Goal: Check status: Check status

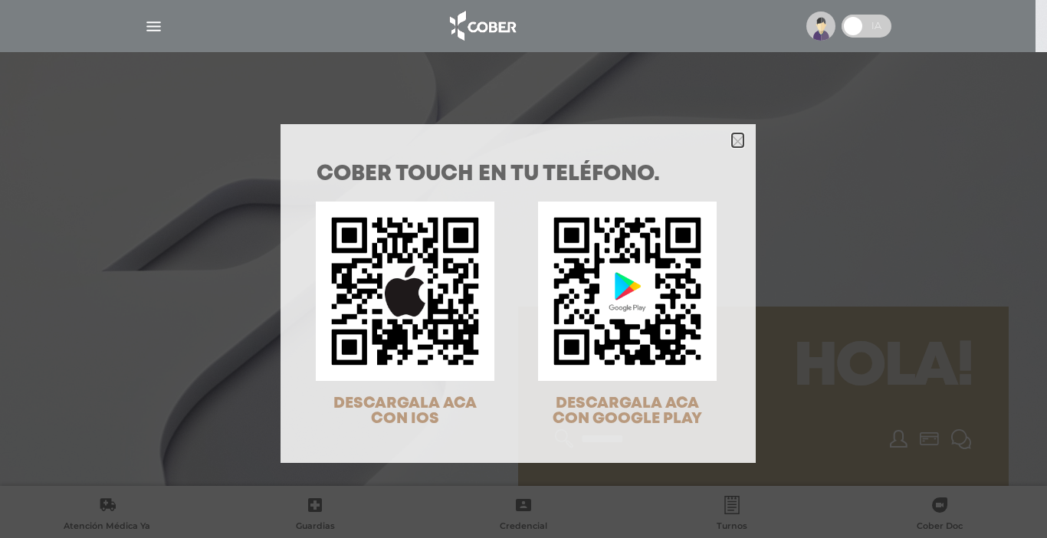
click at [732, 143] on icon "Close" at bounding box center [737, 141] width 11 height 11
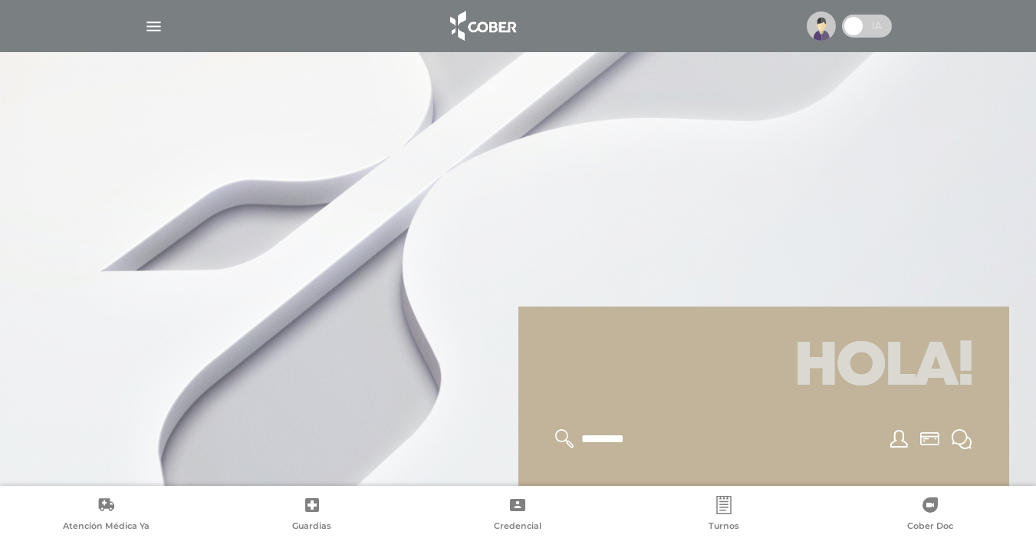
scroll to position [471, 0]
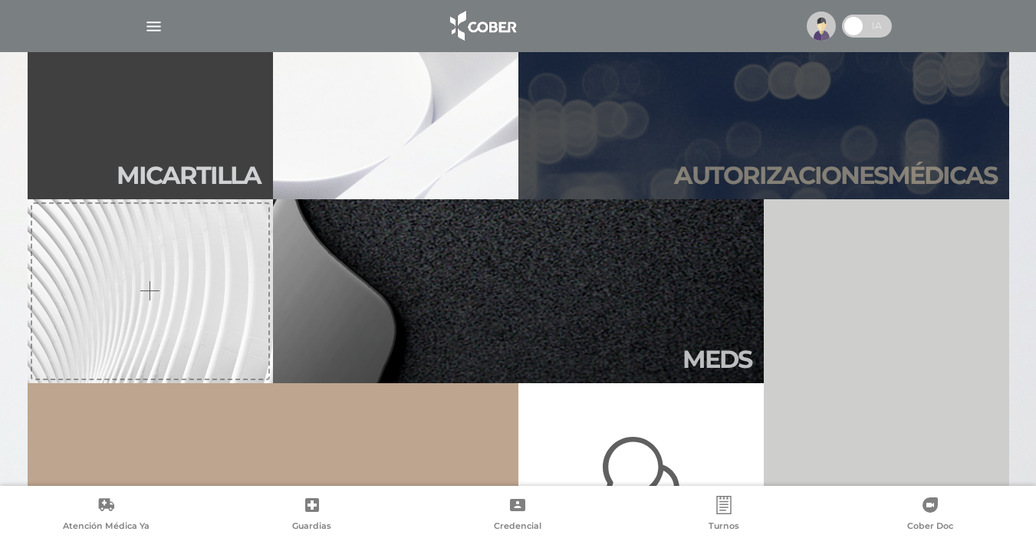
click at [833, 167] on h2 "Autori zaciones médicas" at bounding box center [835, 175] width 323 height 29
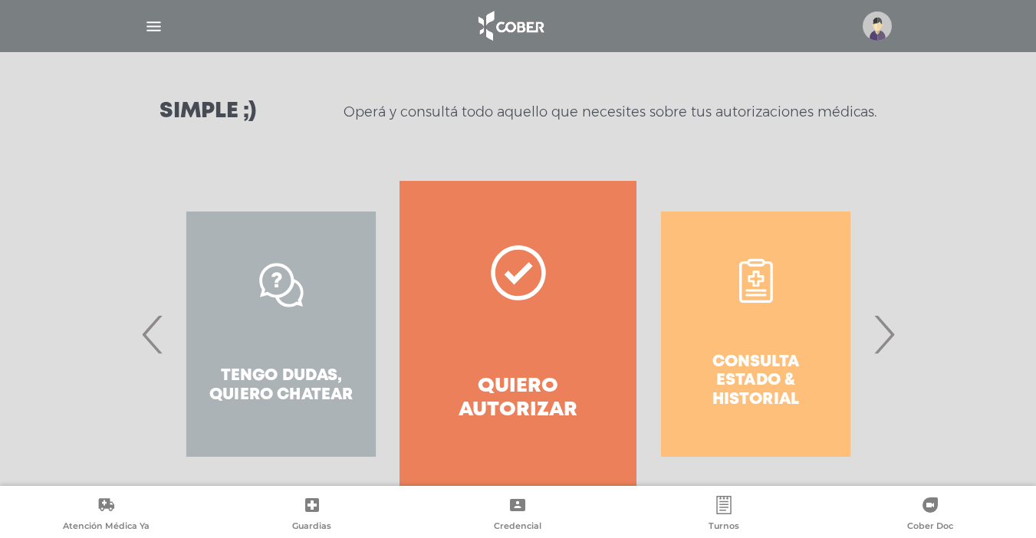
scroll to position [231, 0]
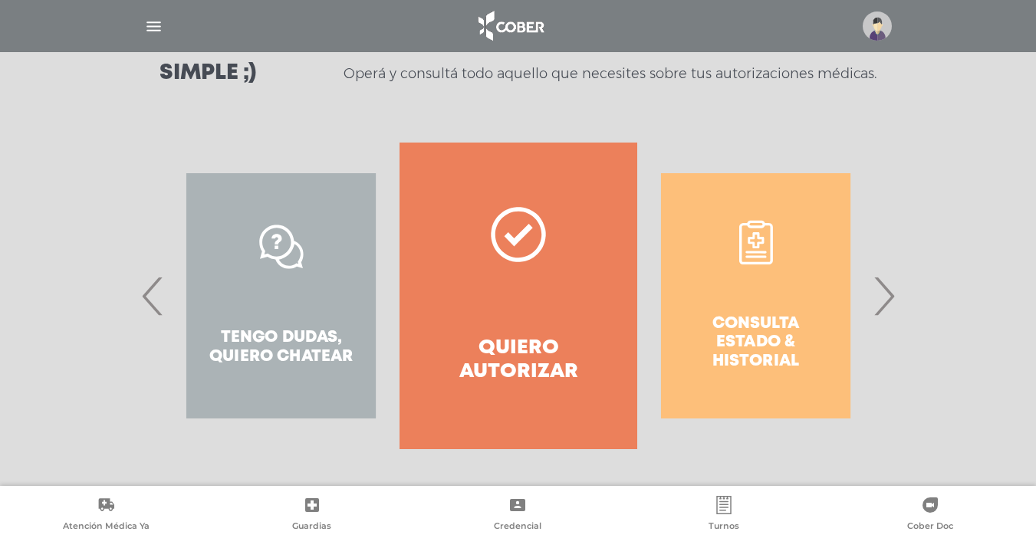
click at [888, 297] on span "›" at bounding box center [883, 295] width 30 height 83
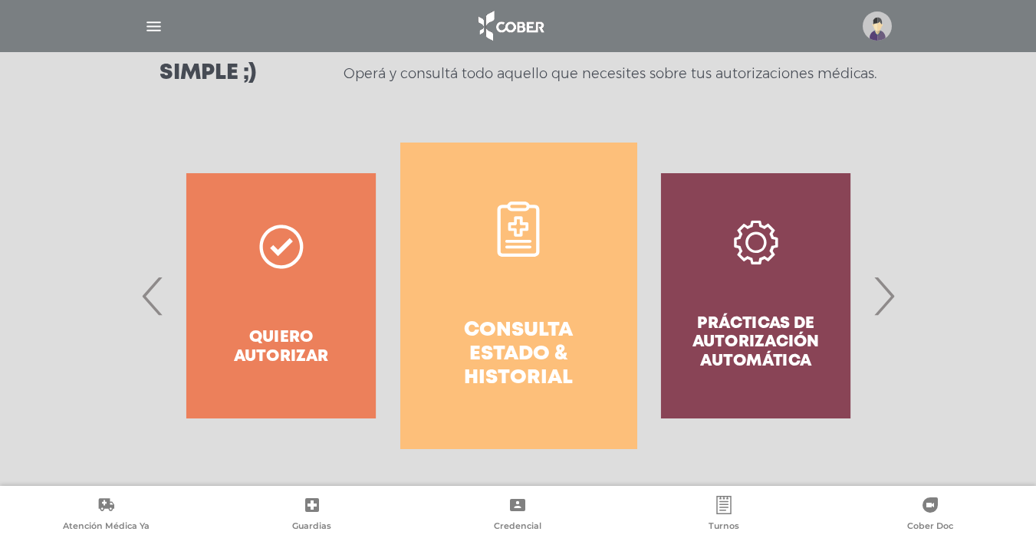
click at [541, 339] on h4 "Consulta estado & historial" at bounding box center [519, 355] width 182 height 72
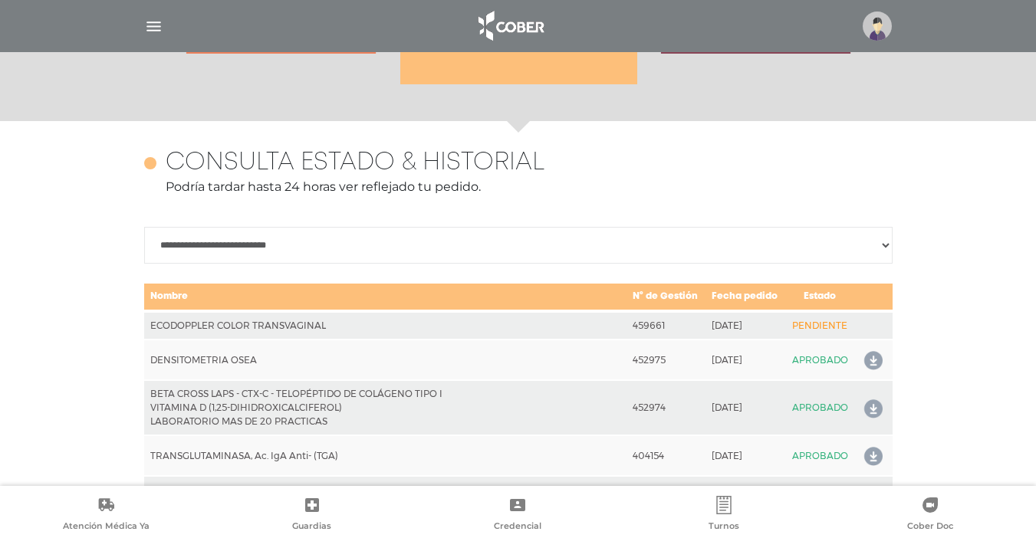
scroll to position [681, 0]
